Goal: Find specific page/section: Find specific page/section

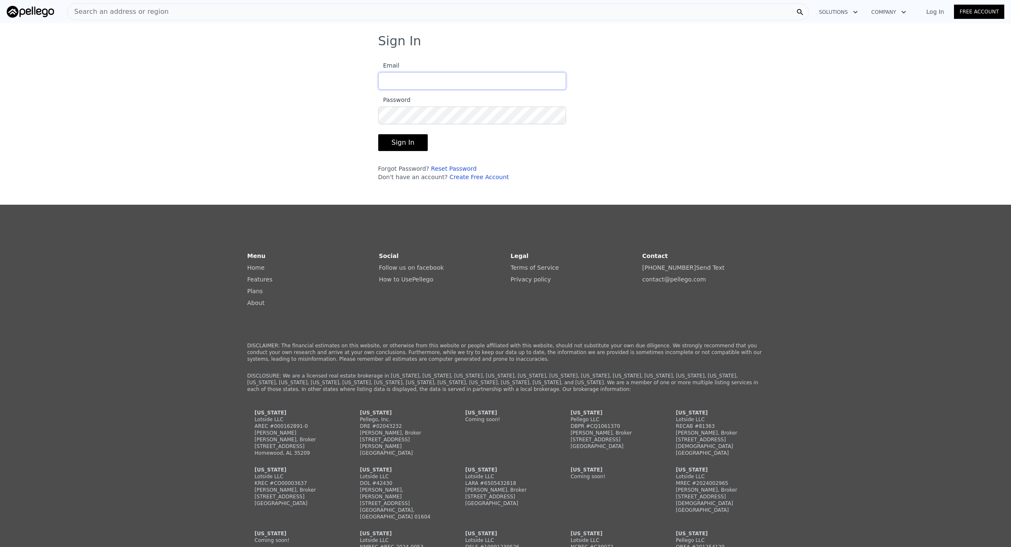
type input "[EMAIL_ADDRESS][DOMAIN_NAME]"
click at [387, 144] on button "Sign In" at bounding box center [403, 142] width 50 height 17
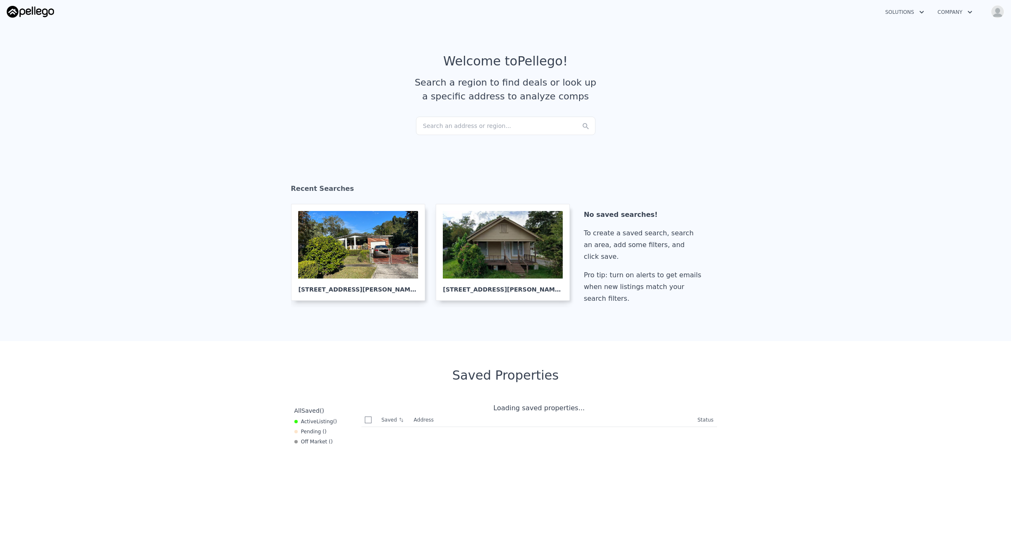
click at [452, 122] on div "Search an address or region..." at bounding box center [506, 126] width 180 height 18
click at [999, 18] on div "Solutions Company Open main menu Open user menu" at bounding box center [941, 11] width 128 height 15
click at [1000, 13] on img "button" at bounding box center [997, 11] width 13 height 13
click at [786, 47] on section "Welcome to Pellego ! Search a region to find deals or look up a specific addres…" at bounding box center [505, 85] width 1011 height 130
click at [693, 101] on article "Welcome to Pellego ! Search a region to find deals or look up a specific addres…" at bounding box center [505, 85] width 537 height 63
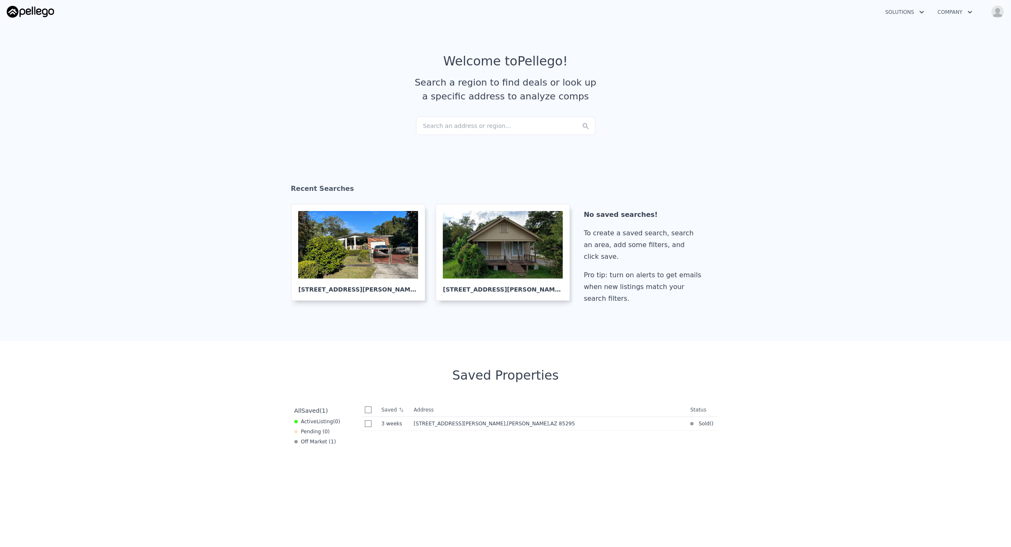
click at [1001, 11] on img "button" at bounding box center [997, 11] width 13 height 13
click at [173, 29] on section "Welcome to Pellego ! Search a region to find deals or look up a specific addres…" at bounding box center [505, 85] width 1011 height 130
